Goal: Task Accomplishment & Management: Complete application form

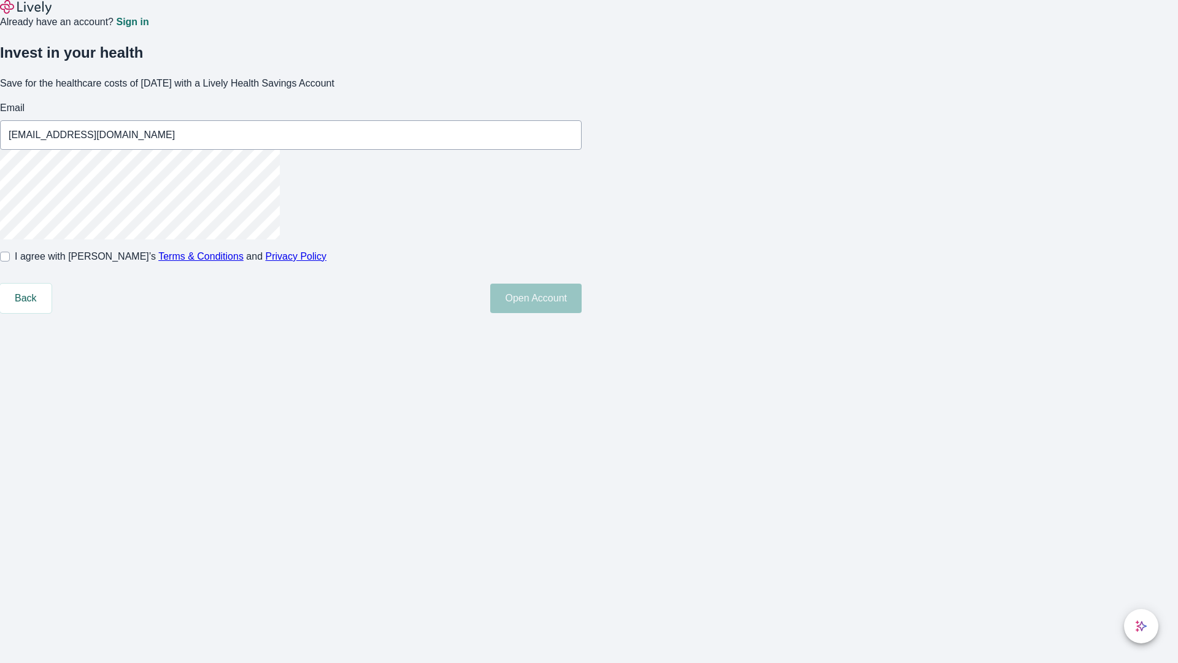
click at [10, 261] on input "I agree with Lively’s Terms & Conditions and Privacy Policy" at bounding box center [5, 257] width 10 height 10
checkbox input "true"
click at [582, 313] on button "Open Account" at bounding box center [535, 297] width 91 height 29
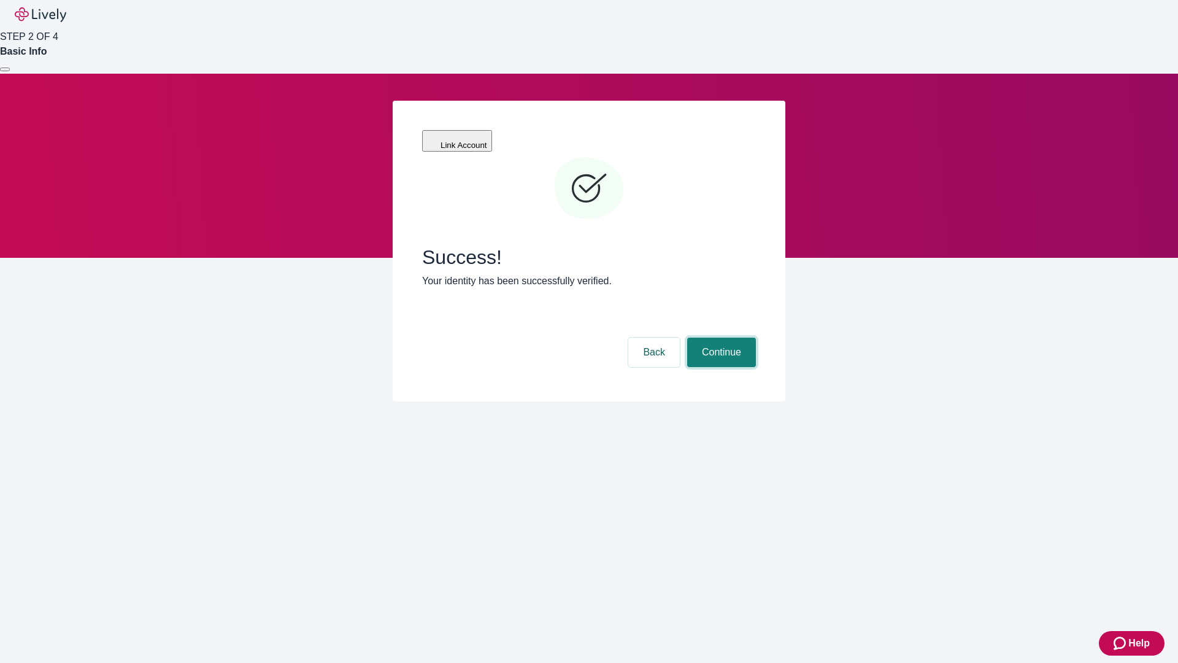
click at [720, 337] on button "Continue" at bounding box center [721, 351] width 69 height 29
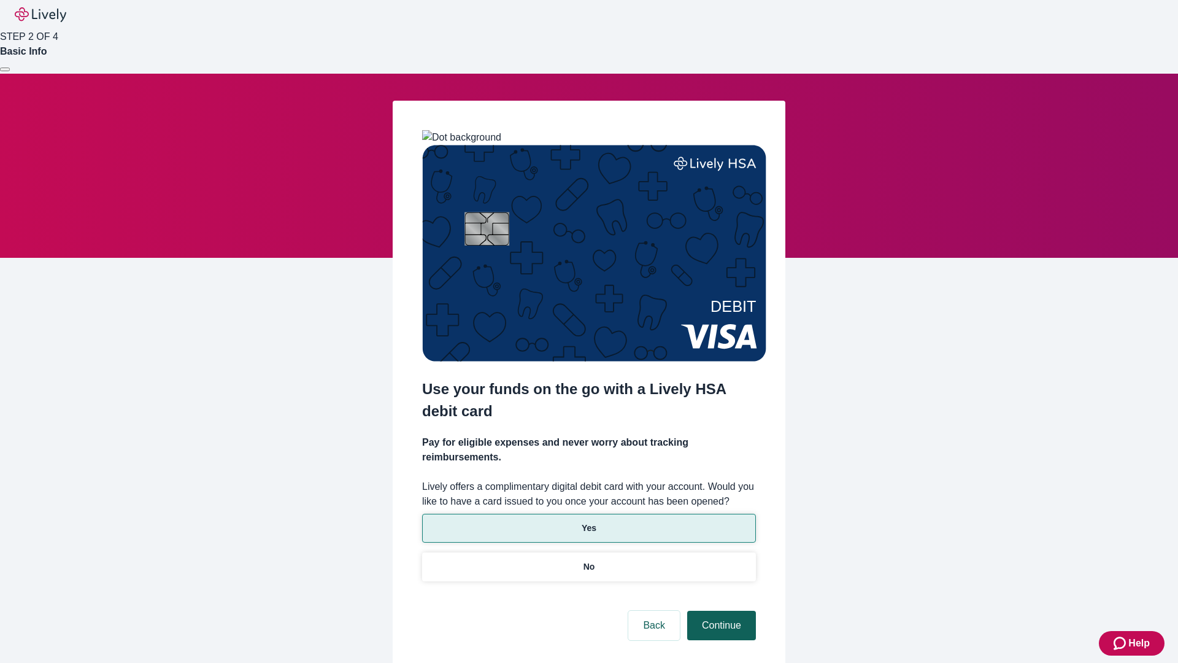
click at [588, 560] on p "No" at bounding box center [589, 566] width 12 height 13
click at [720, 610] on button "Continue" at bounding box center [721, 624] width 69 height 29
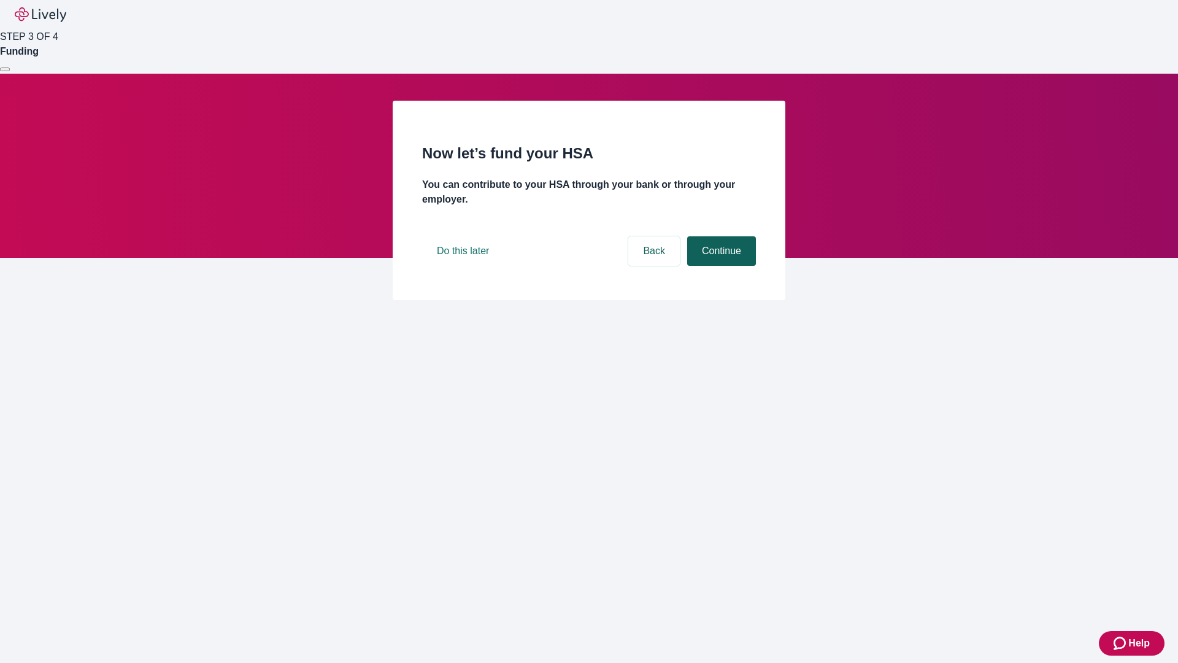
click at [720, 266] on button "Continue" at bounding box center [721, 250] width 69 height 29
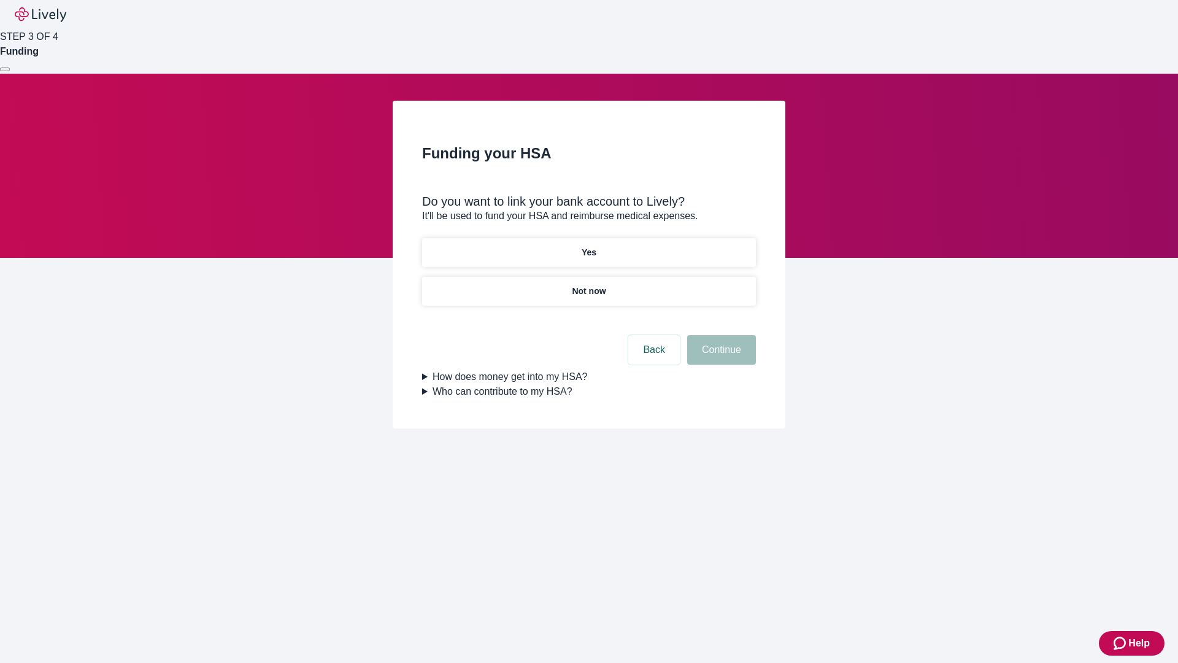
click at [588, 246] on p "Yes" at bounding box center [589, 252] width 15 height 13
click at [720, 335] on button "Continue" at bounding box center [721, 349] width 69 height 29
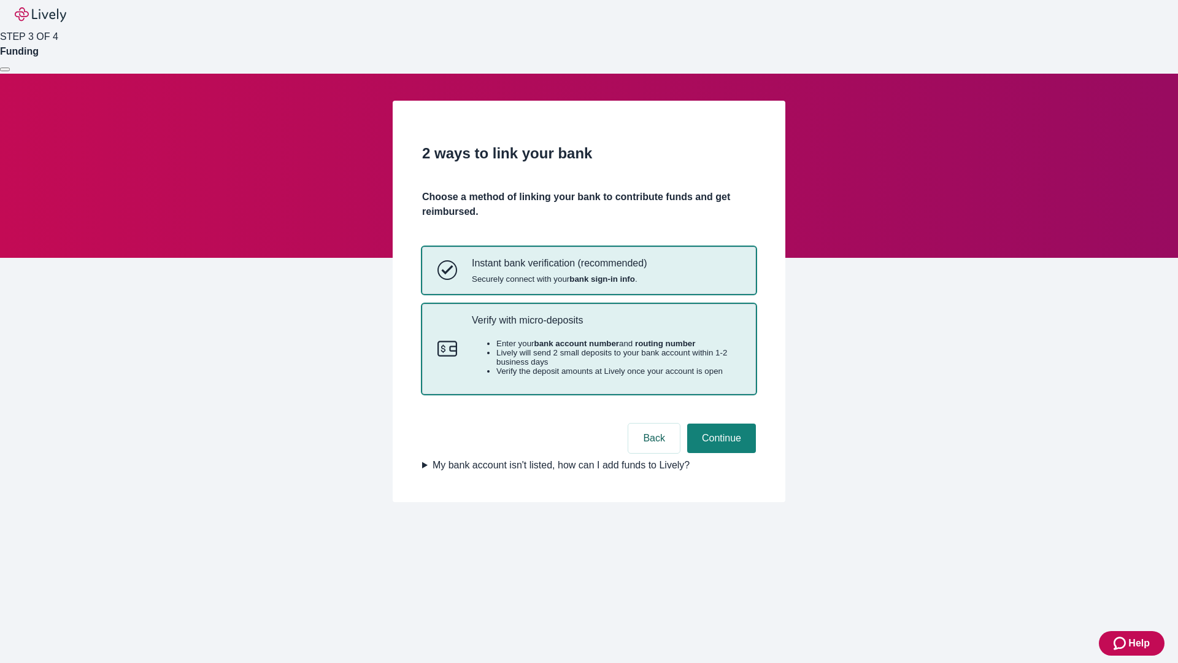
click at [606, 326] on p "Verify with micro-deposits" at bounding box center [606, 320] width 269 height 12
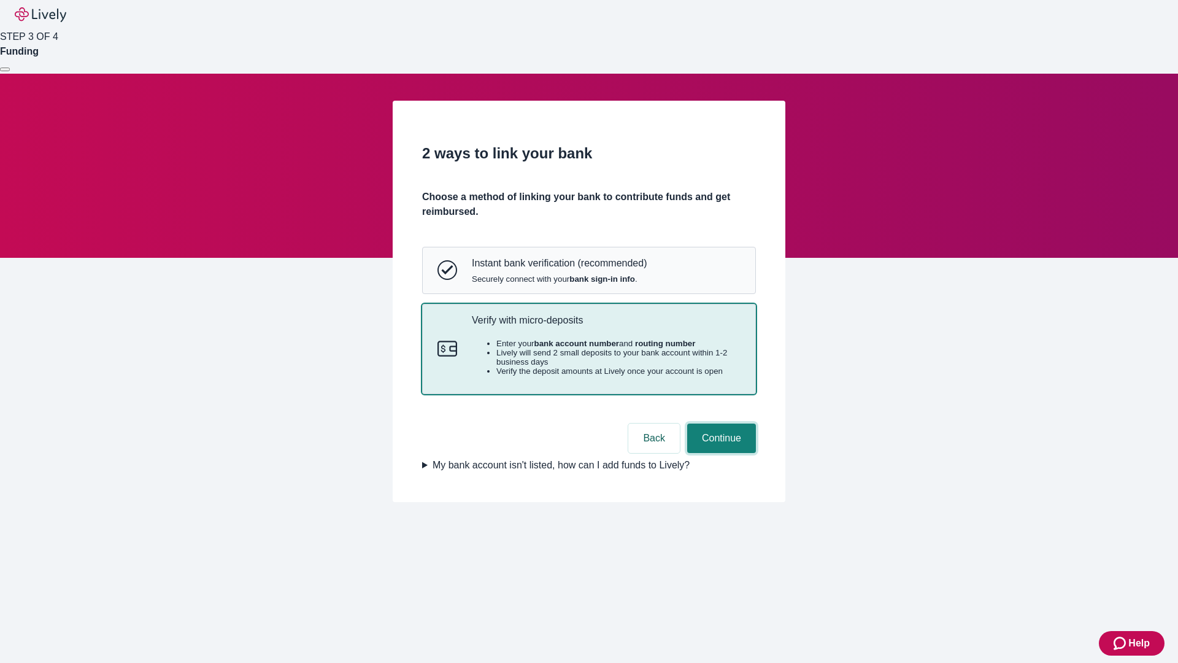
click at [720, 453] on button "Continue" at bounding box center [721, 437] width 69 height 29
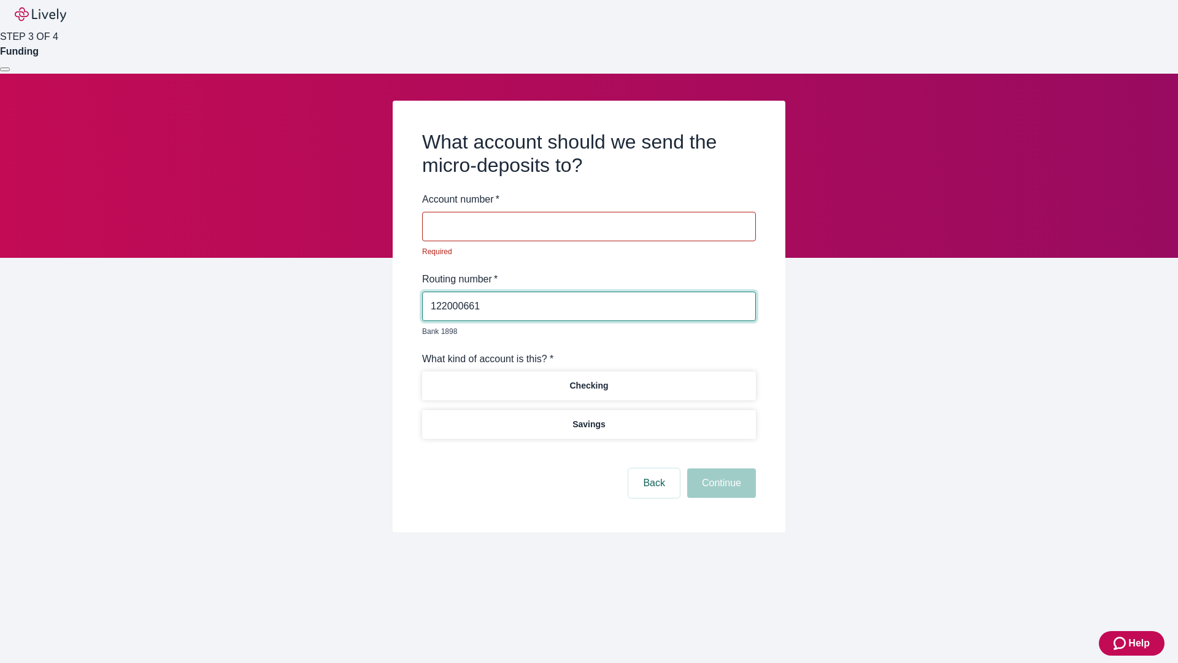
type input "122000661"
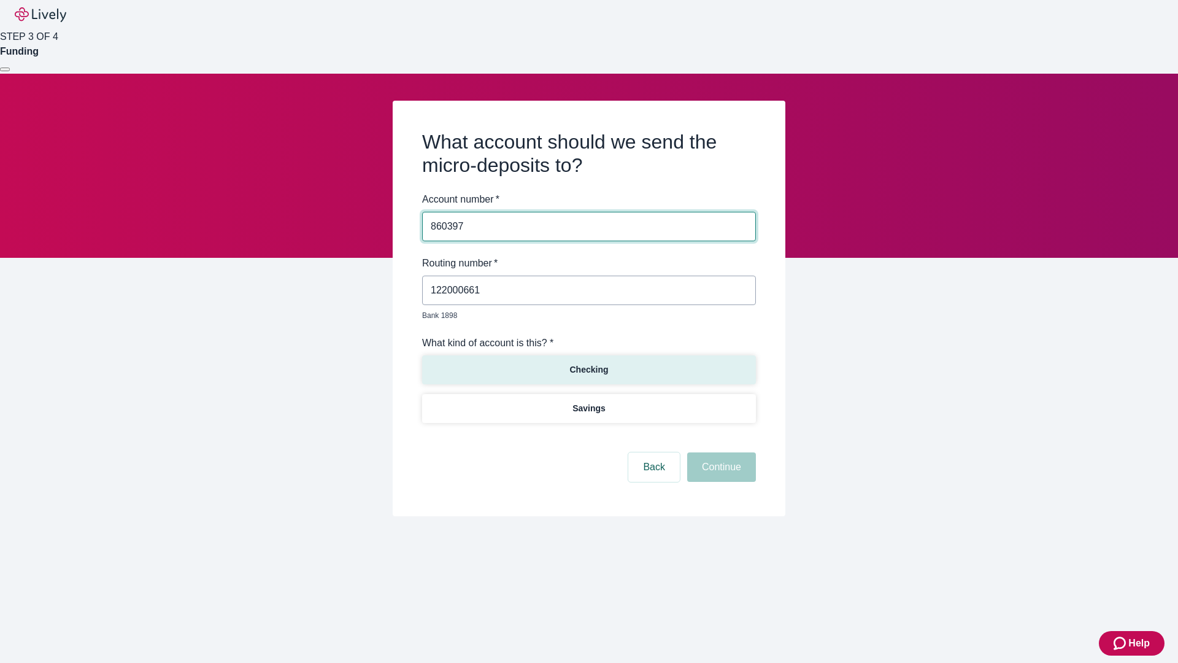
type input "860397"
click at [588, 363] on p "Checking" at bounding box center [588, 369] width 39 height 13
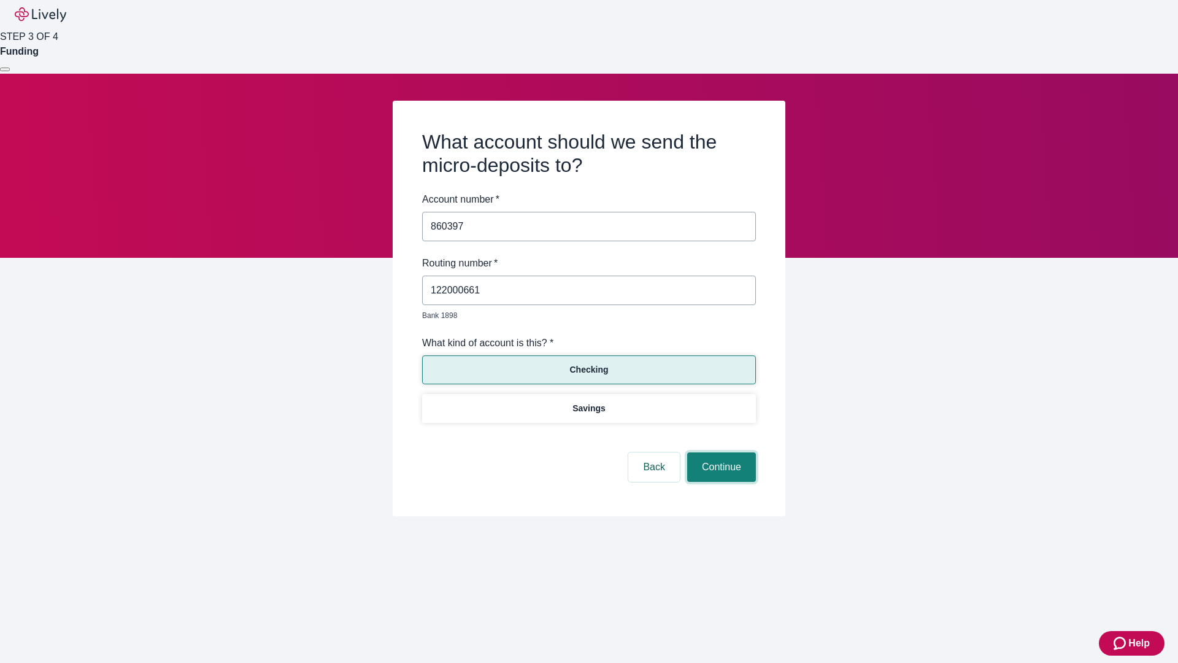
click at [720, 453] on button "Continue" at bounding box center [721, 466] width 69 height 29
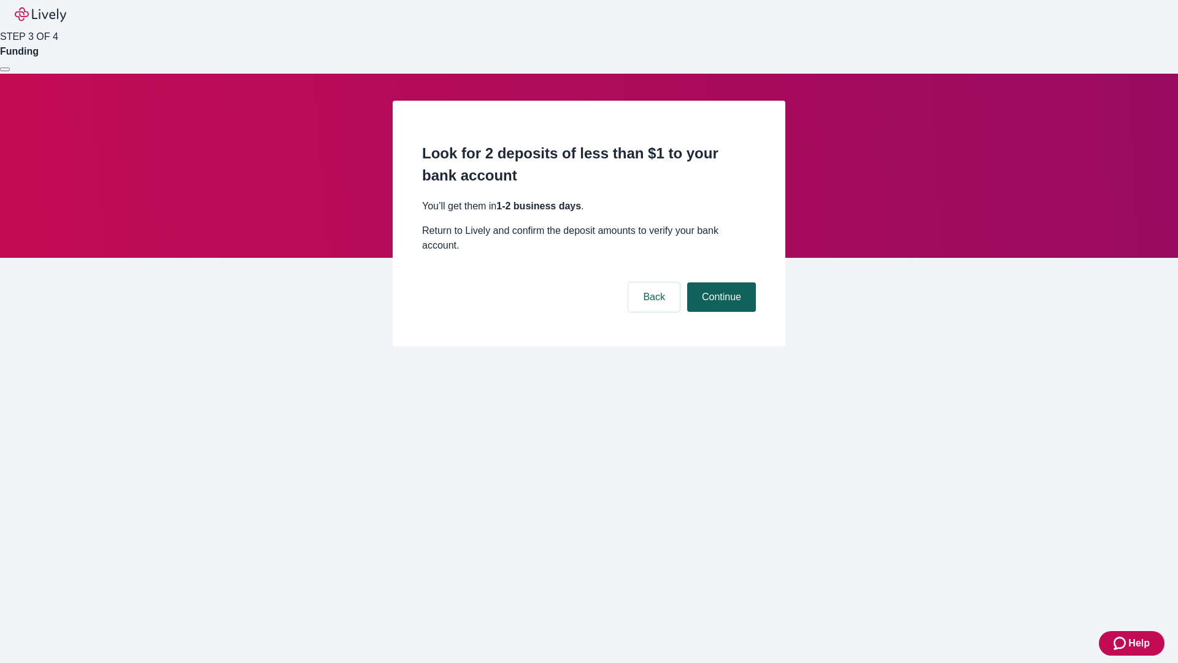
click at [720, 282] on button "Continue" at bounding box center [721, 296] width 69 height 29
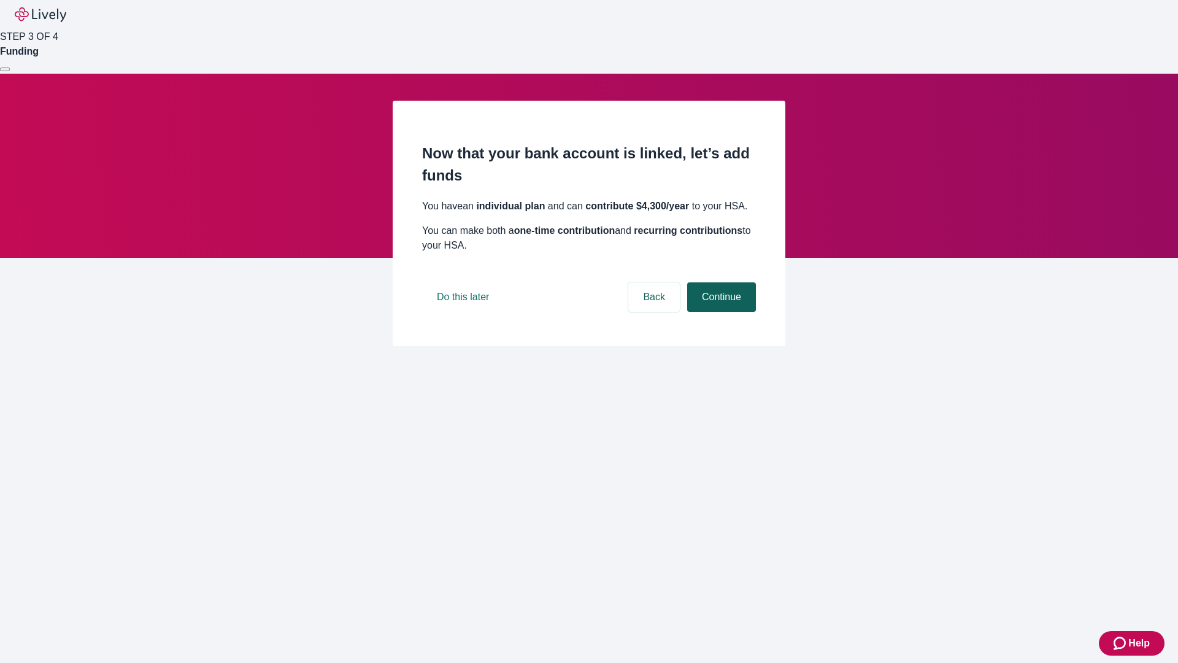
click at [720, 312] on button "Continue" at bounding box center [721, 296] width 69 height 29
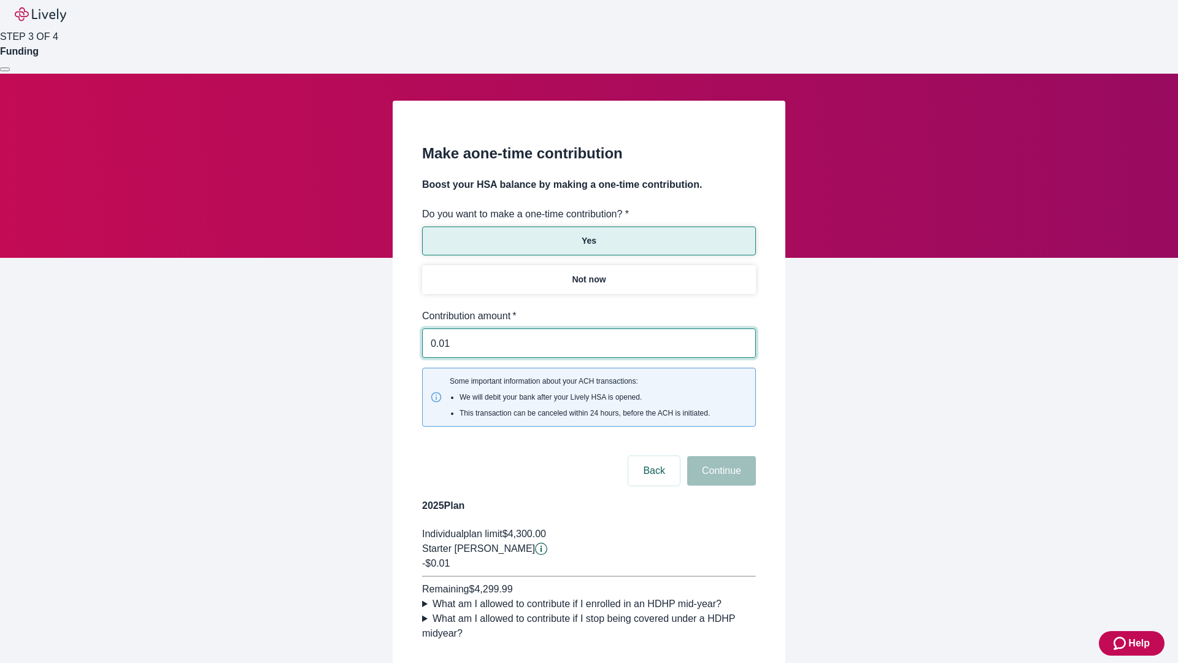
type input "0.01"
click at [720, 456] on button "Continue" at bounding box center [721, 470] width 69 height 29
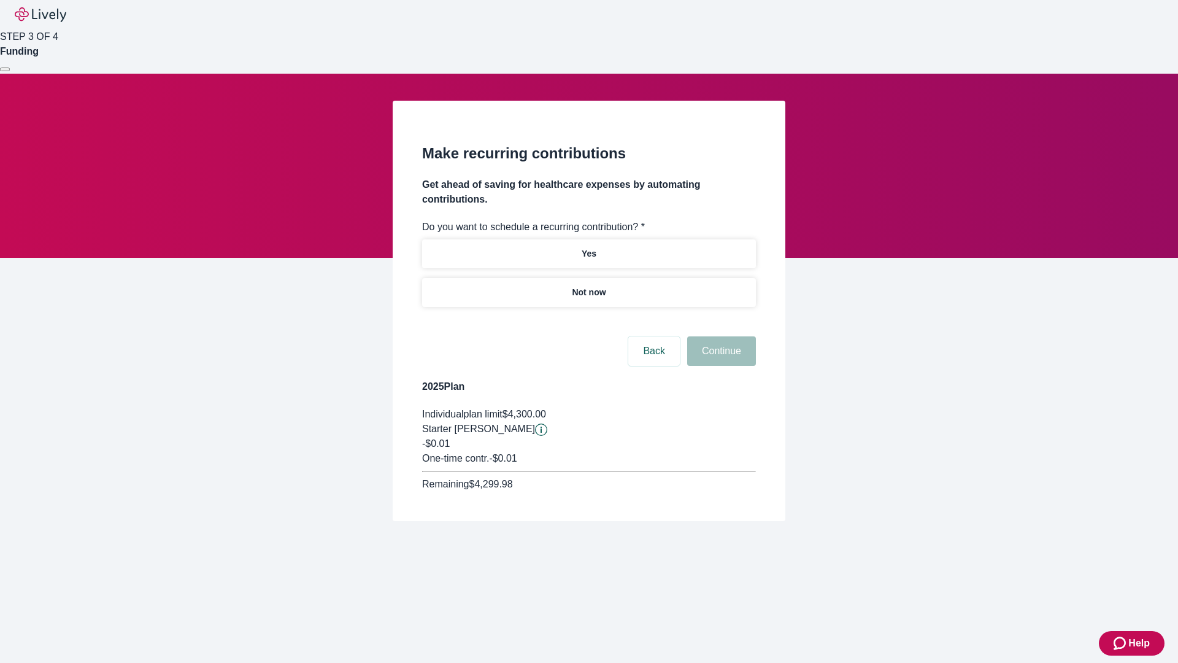
click at [588, 286] on p "Not now" at bounding box center [589, 292] width 34 height 13
click at [720, 336] on button "Continue" at bounding box center [721, 350] width 69 height 29
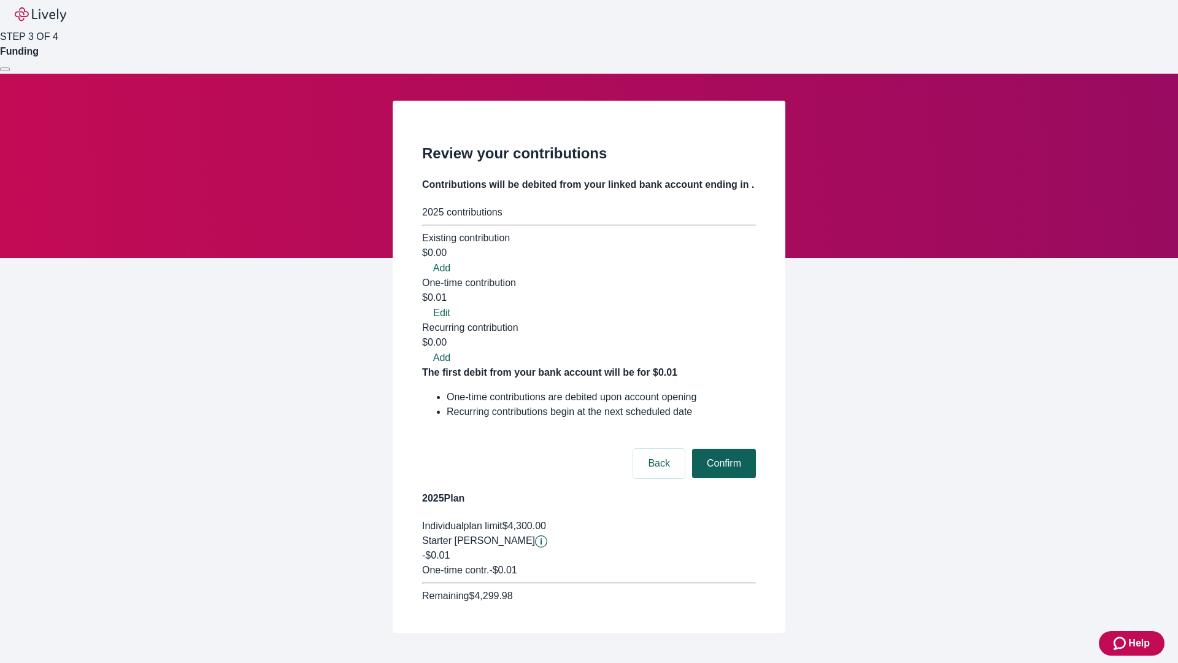
click at [722, 449] on button "Confirm" at bounding box center [724, 463] width 64 height 29
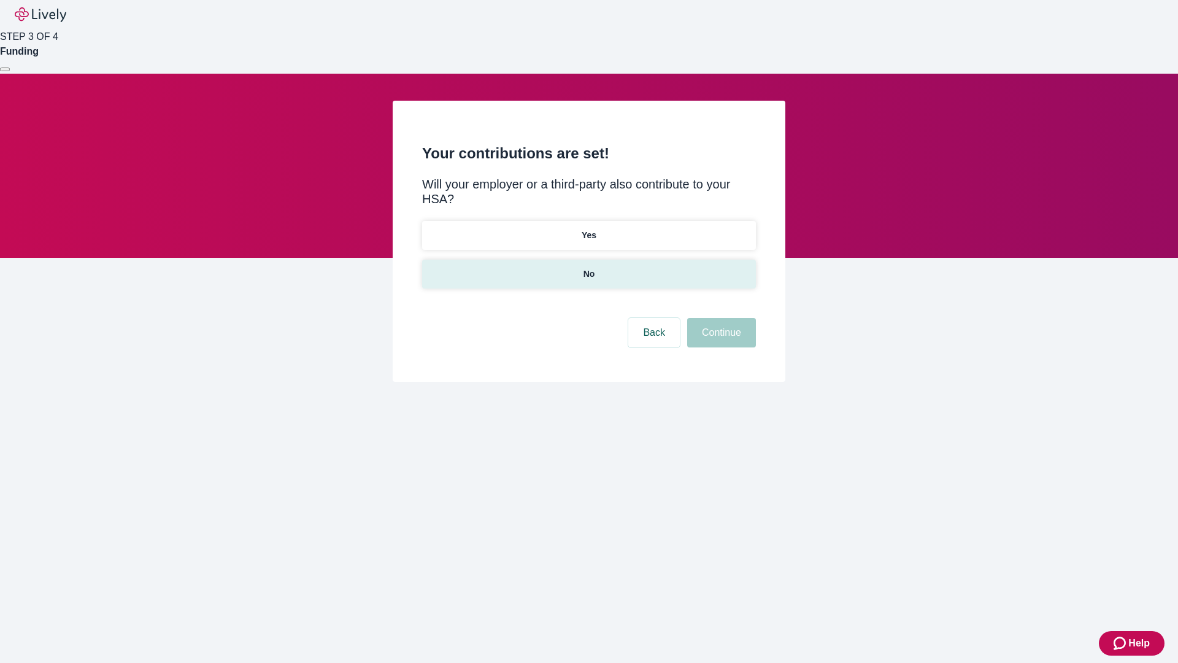
click at [588, 268] on p "No" at bounding box center [589, 274] width 12 height 13
click at [720, 318] on button "Continue" at bounding box center [721, 332] width 69 height 29
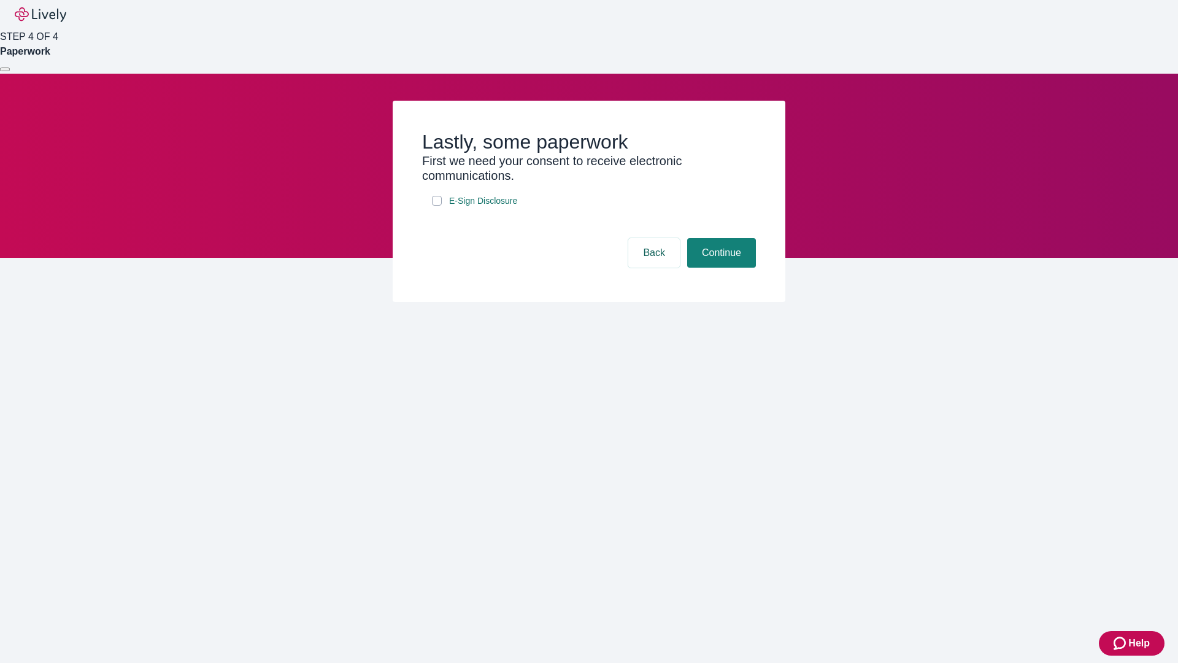
click at [437, 206] on input "E-Sign Disclosure" at bounding box center [437, 201] width 10 height 10
checkbox input "true"
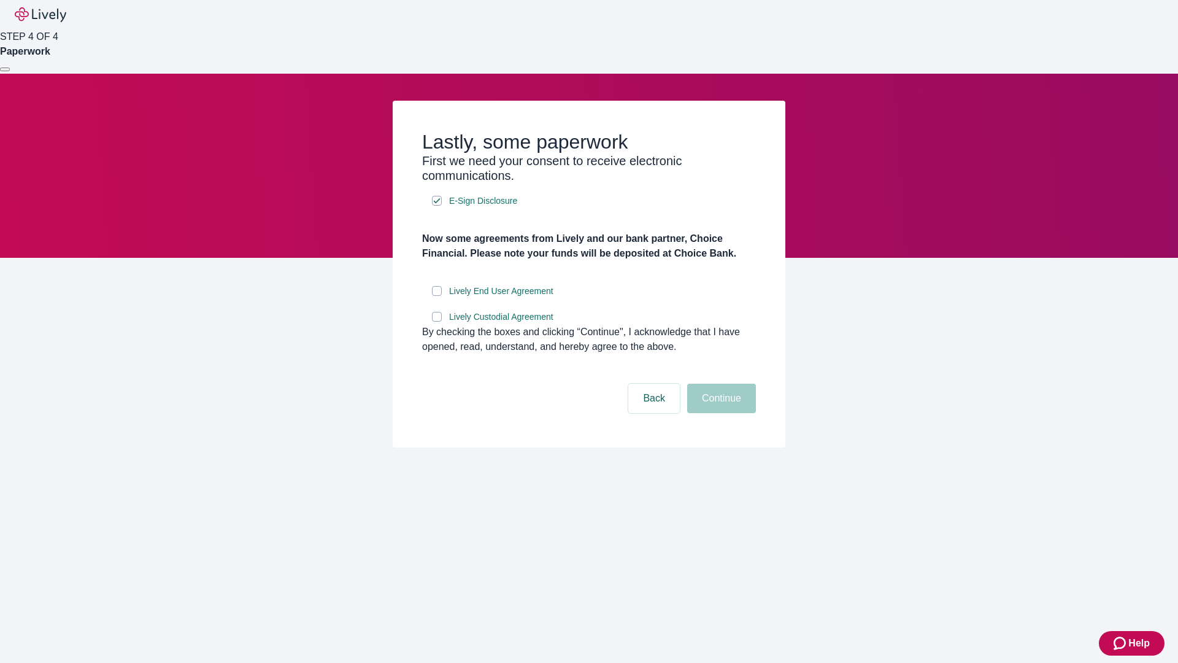
click at [437, 296] on input "Lively End User Agreement" at bounding box center [437, 291] width 10 height 10
checkbox input "true"
click at [437, 321] on input "Lively Custodial Agreement" at bounding box center [437, 317] width 10 height 10
checkbox input "true"
click at [720, 413] on button "Continue" at bounding box center [721, 397] width 69 height 29
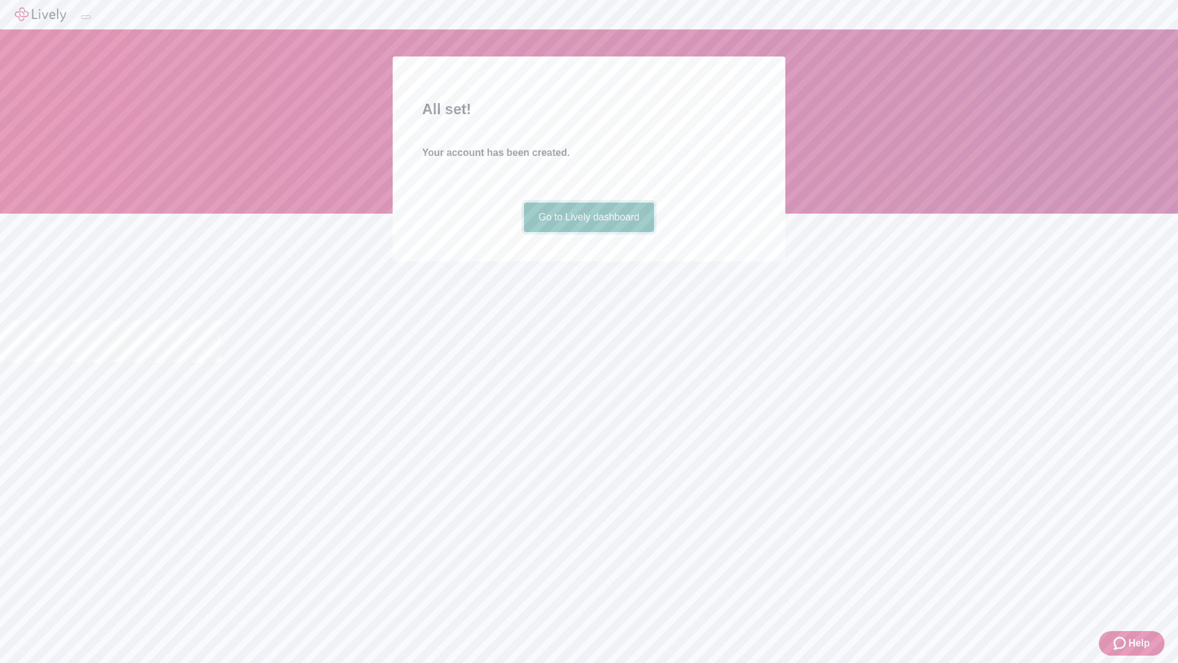
click at [588, 232] on link "Go to Lively dashboard" at bounding box center [589, 216] width 131 height 29
